Goal: Task Accomplishment & Management: Manage account settings

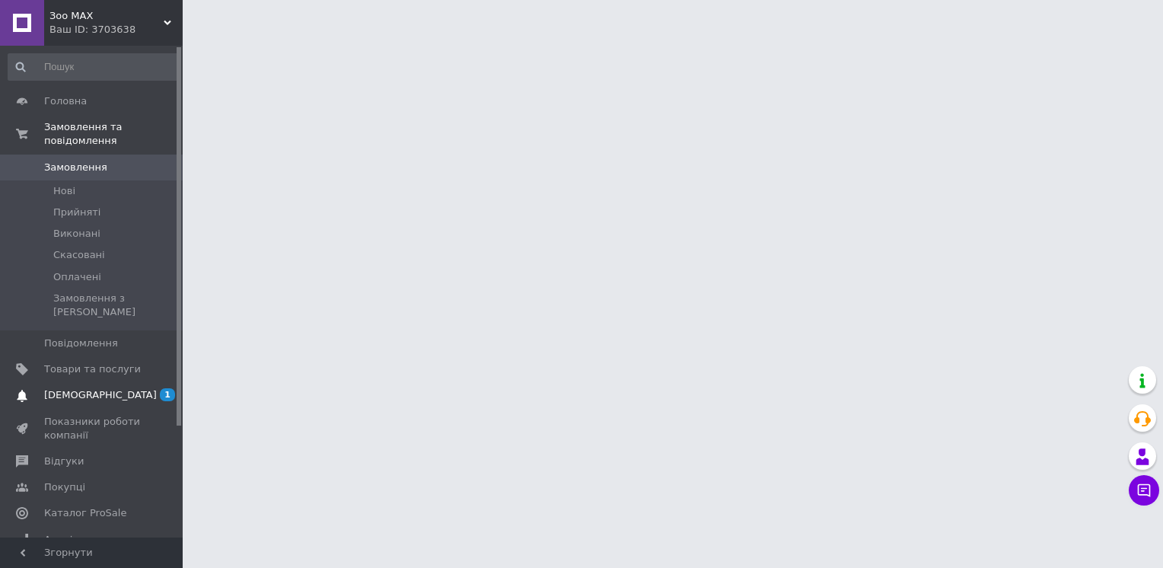
click at [138, 388] on span "[DEMOGRAPHIC_DATA]" at bounding box center [92, 395] width 97 height 14
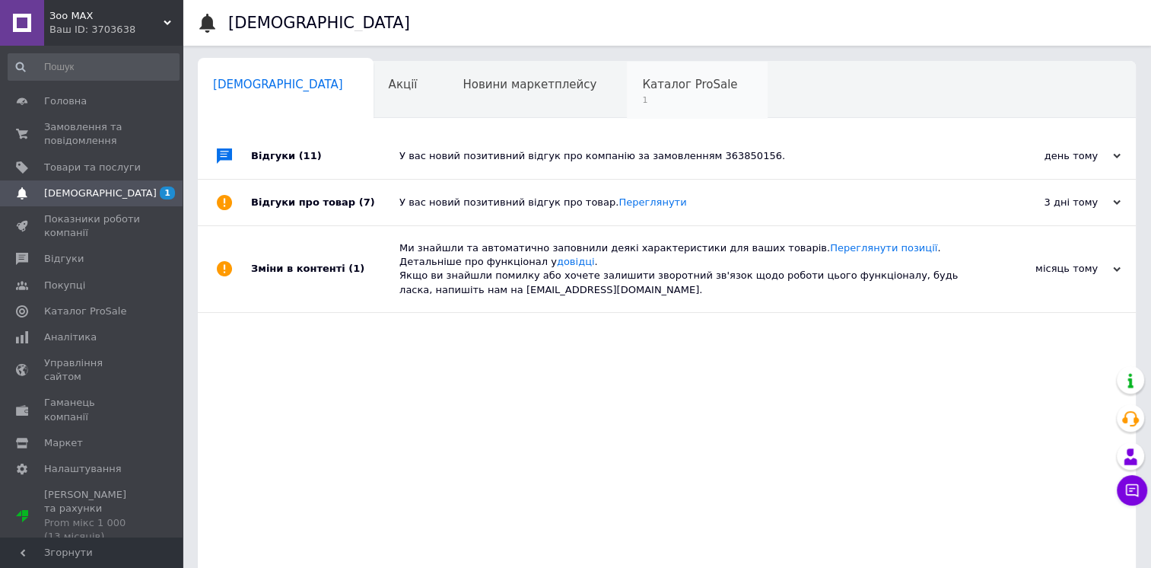
click at [627, 93] on div "Каталог ProSale 1" at bounding box center [697, 91] width 141 height 58
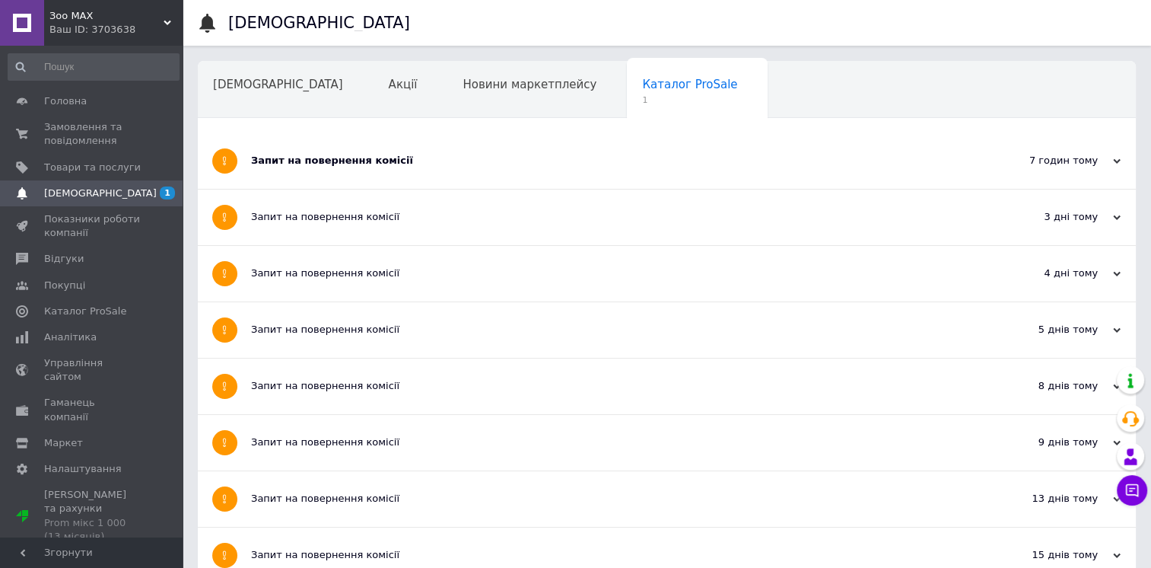
click at [594, 159] on div "Запит на повернення комісії" at bounding box center [609, 161] width 717 height 14
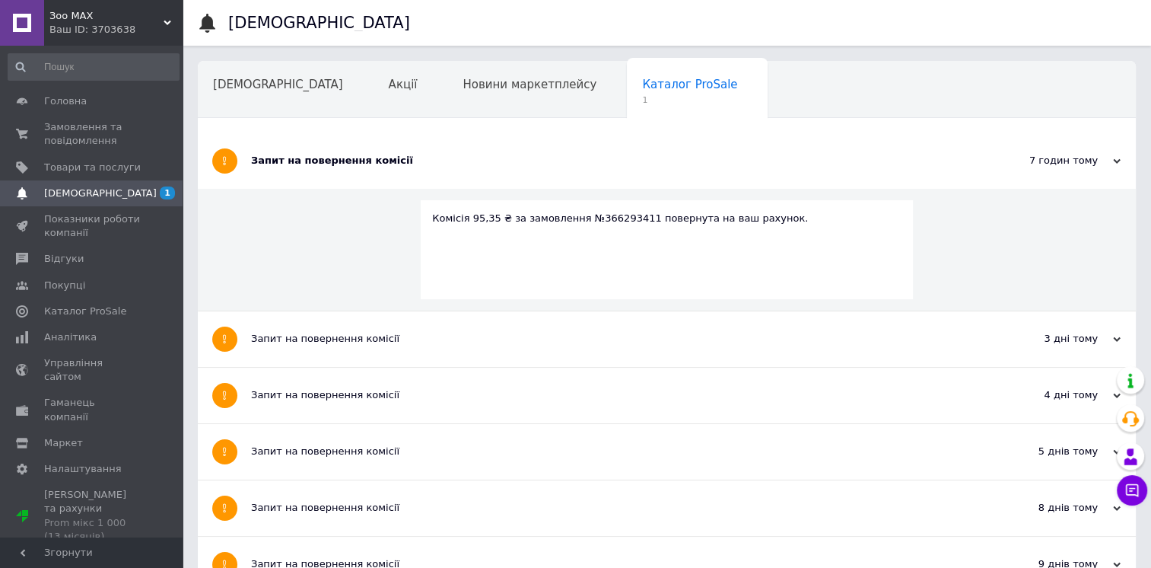
click at [594, 159] on div "Запит на повернення комісії" at bounding box center [609, 161] width 717 height 14
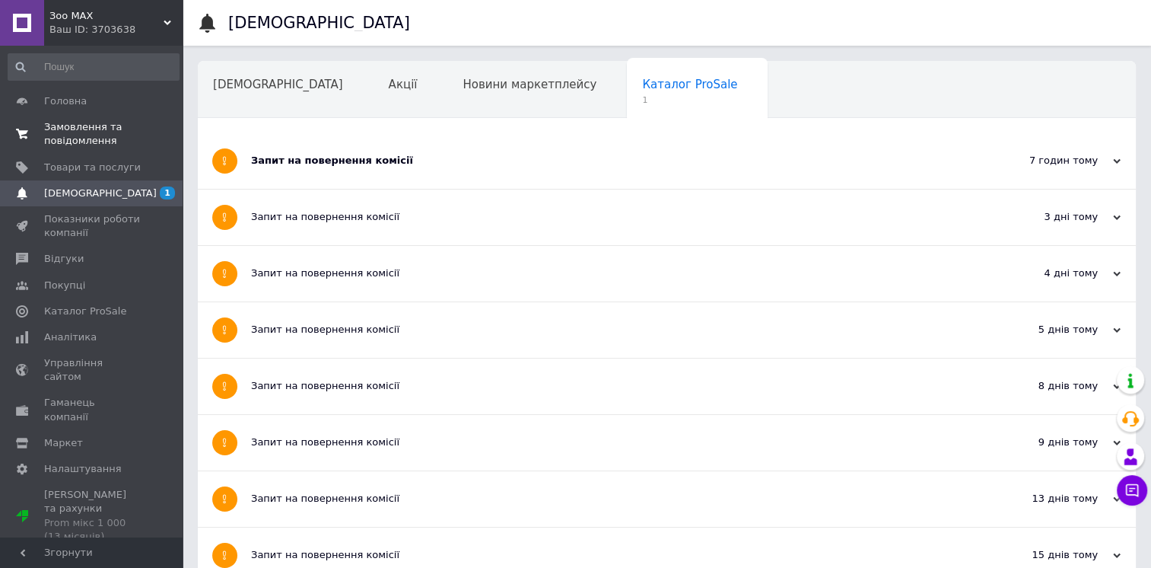
click at [145, 126] on span "0 0" at bounding box center [162, 133] width 42 height 27
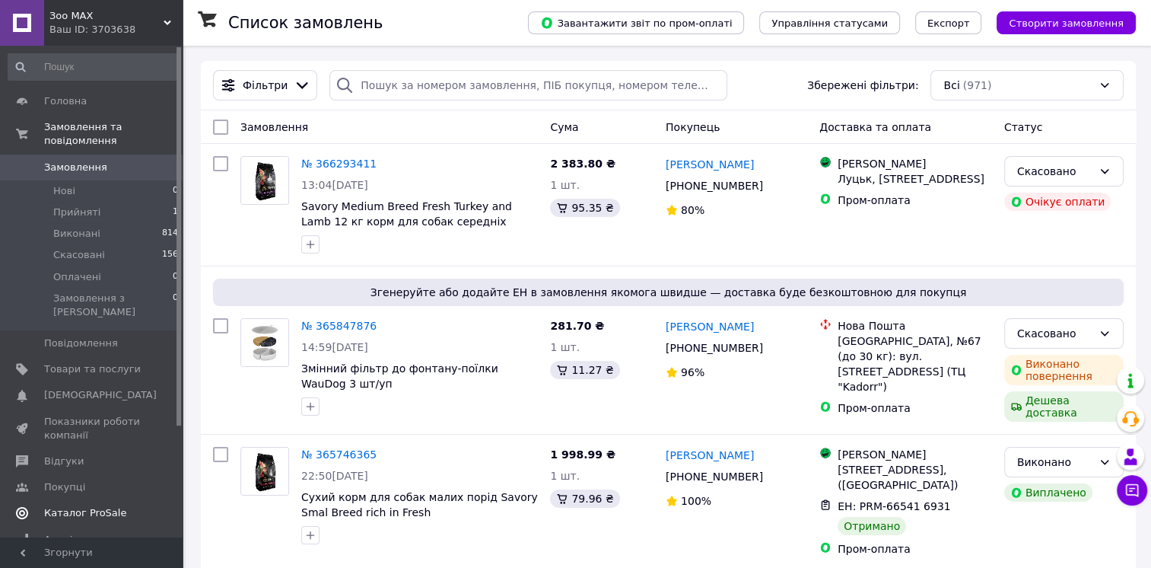
click at [113, 506] on span "Каталог ProSale" at bounding box center [85, 513] width 82 height 14
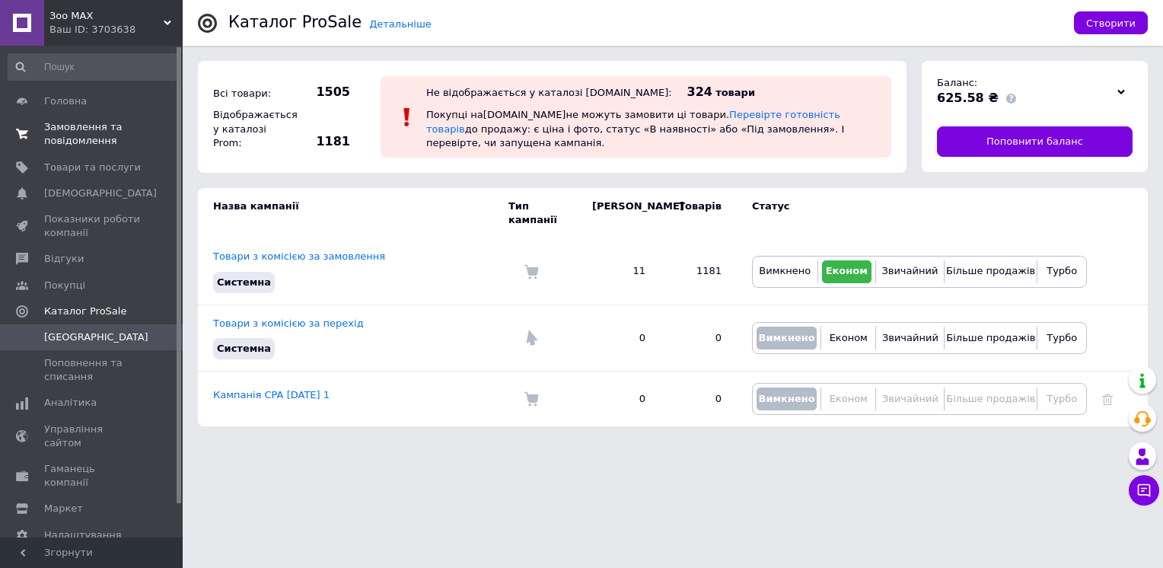
click at [107, 120] on span "Замовлення та повідомлення" at bounding box center [92, 133] width 97 height 27
